Goal: Navigation & Orientation: Go to known website

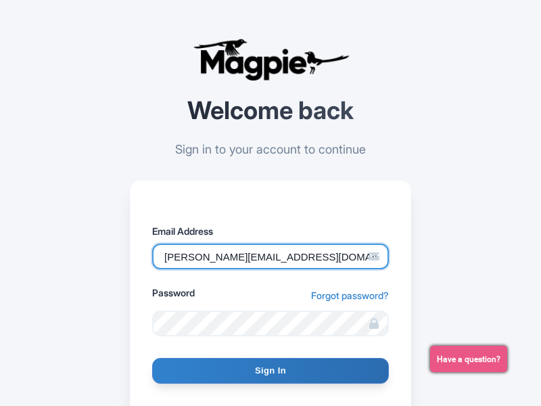
type input "[PERSON_NAME][EMAIL_ADDRESS][DOMAIN_NAME]"
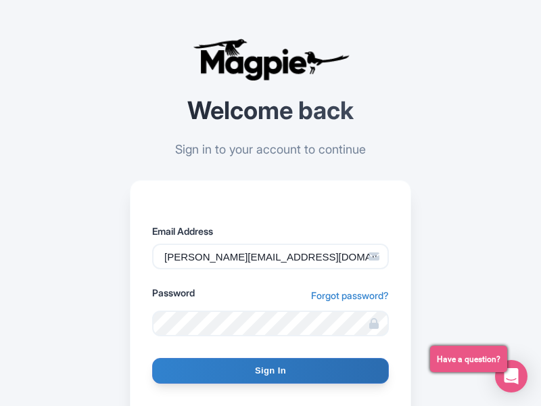
click at [270, 370] on input "Sign In" at bounding box center [270, 371] width 237 height 26
type input "Signing in..."
